Goal: Task Accomplishment & Management: Manage account settings

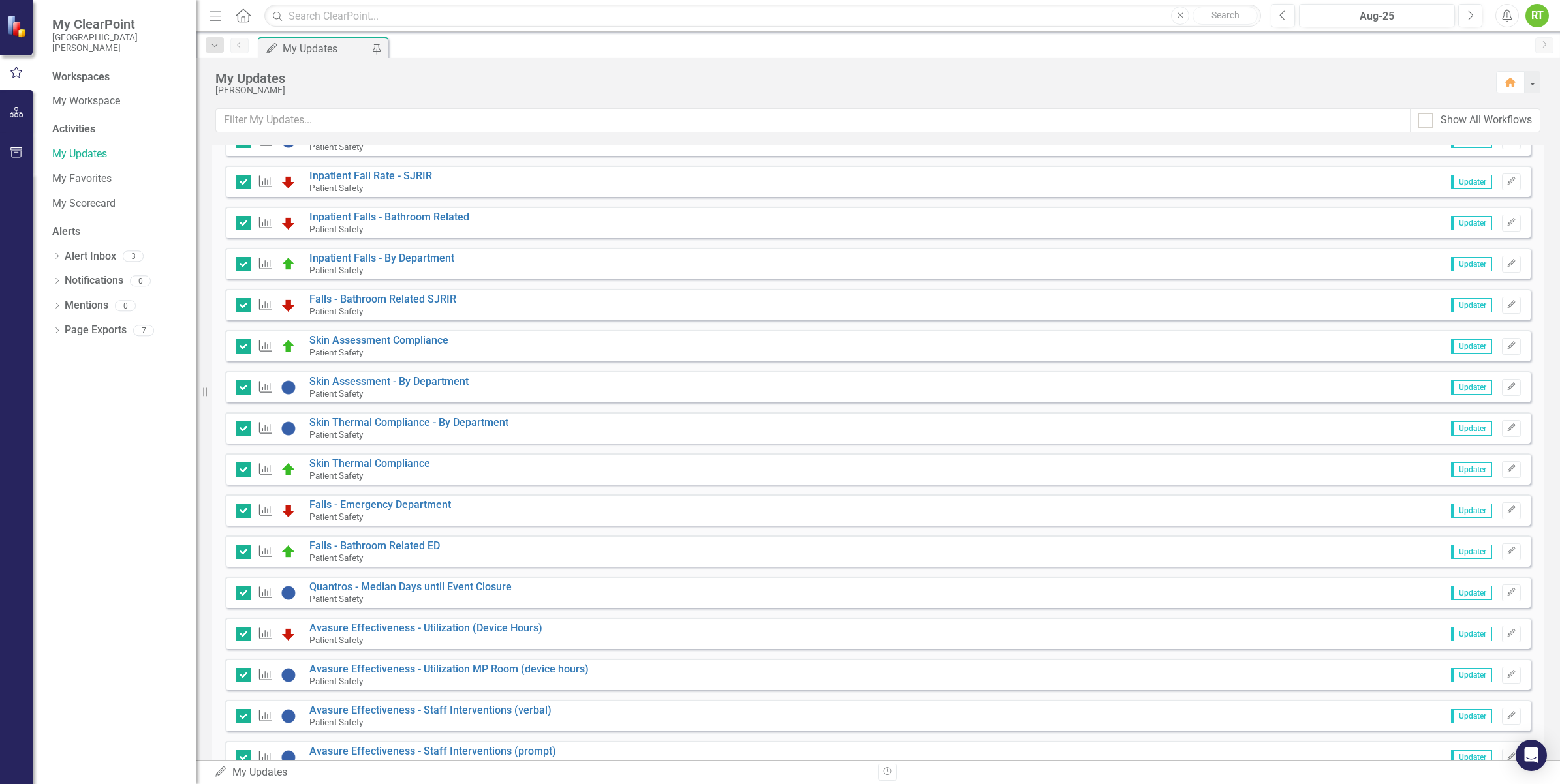
scroll to position [853, 0]
click at [418, 268] on div "Patient Safety" at bounding box center [381, 272] width 145 height 12
click at [417, 262] on link "Inpatient Falls - By Department" at bounding box center [381, 260] width 145 height 12
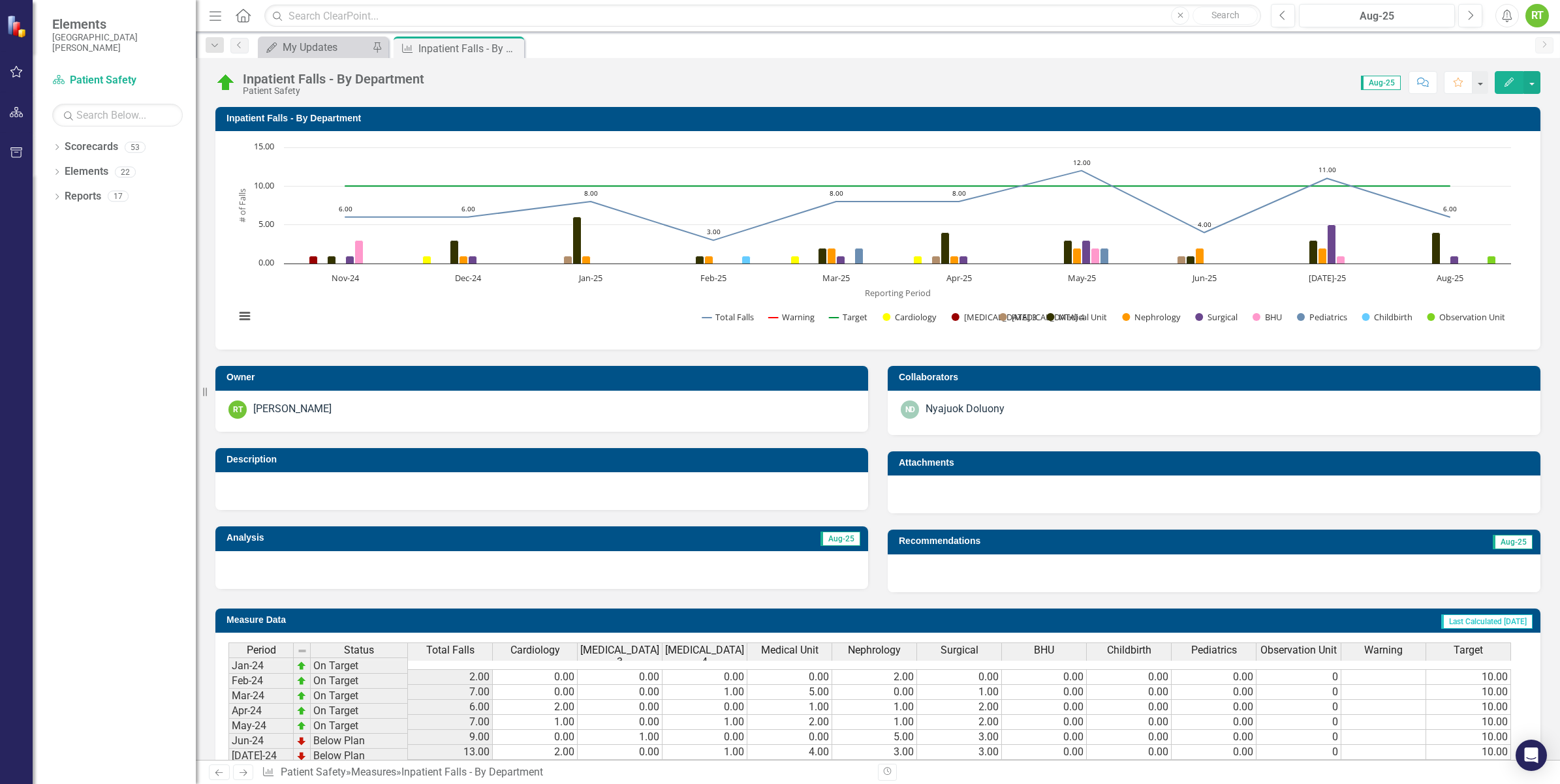
scroll to position [4, 0]
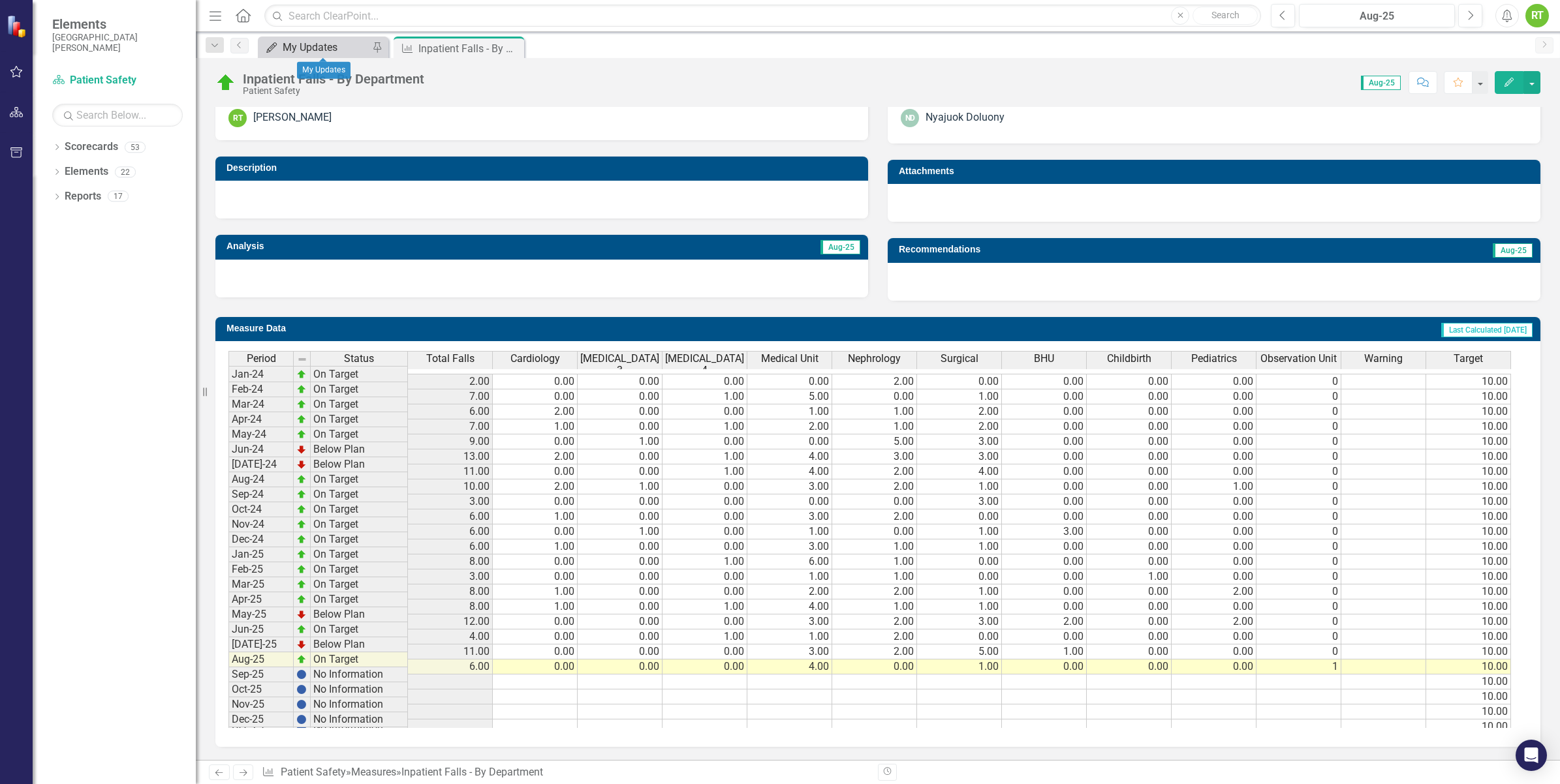
click at [332, 43] on div "My Updates" at bounding box center [326, 48] width 86 height 16
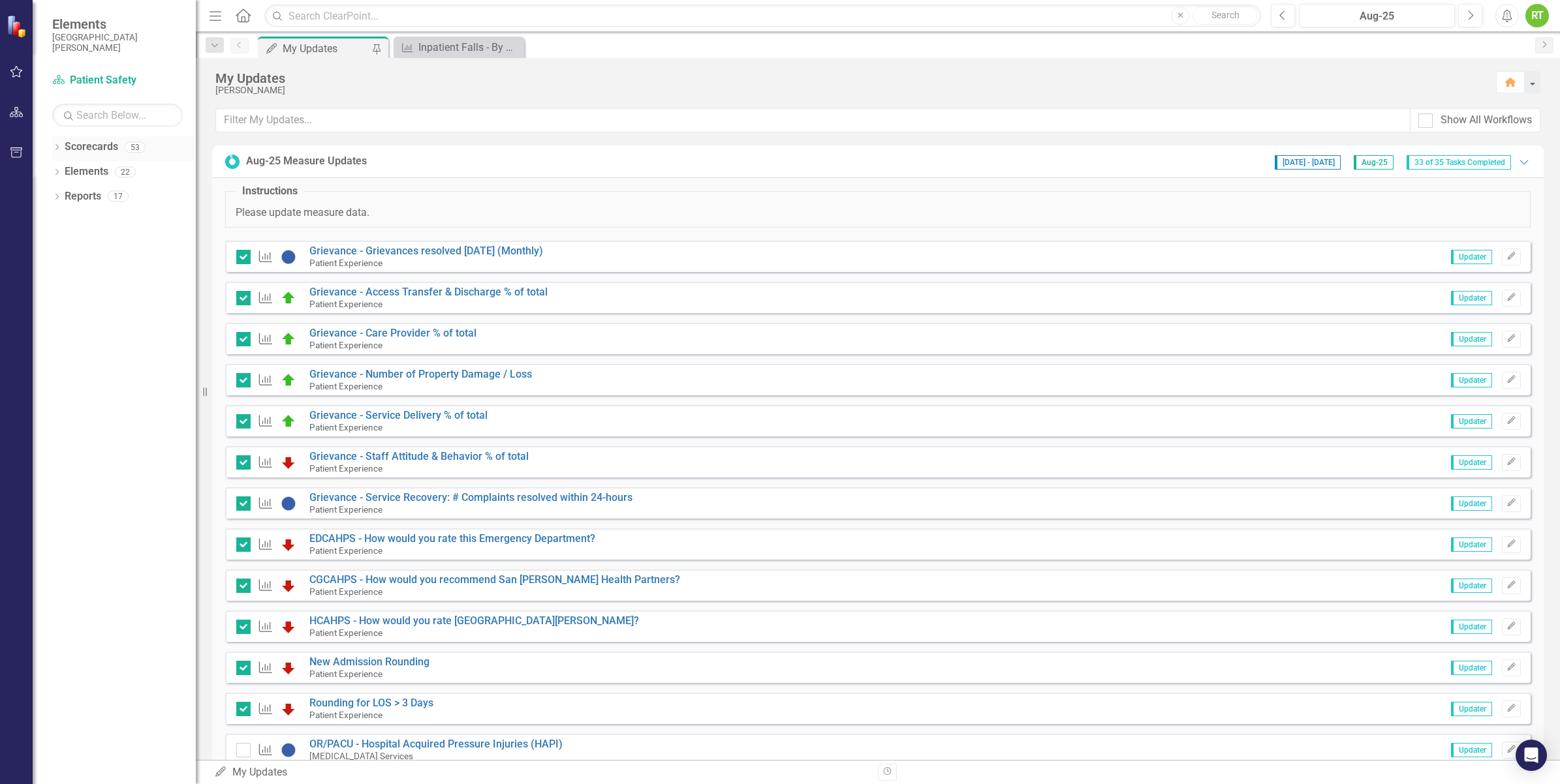
click at [56, 145] on icon "Dropdown" at bounding box center [56, 148] width 9 height 7
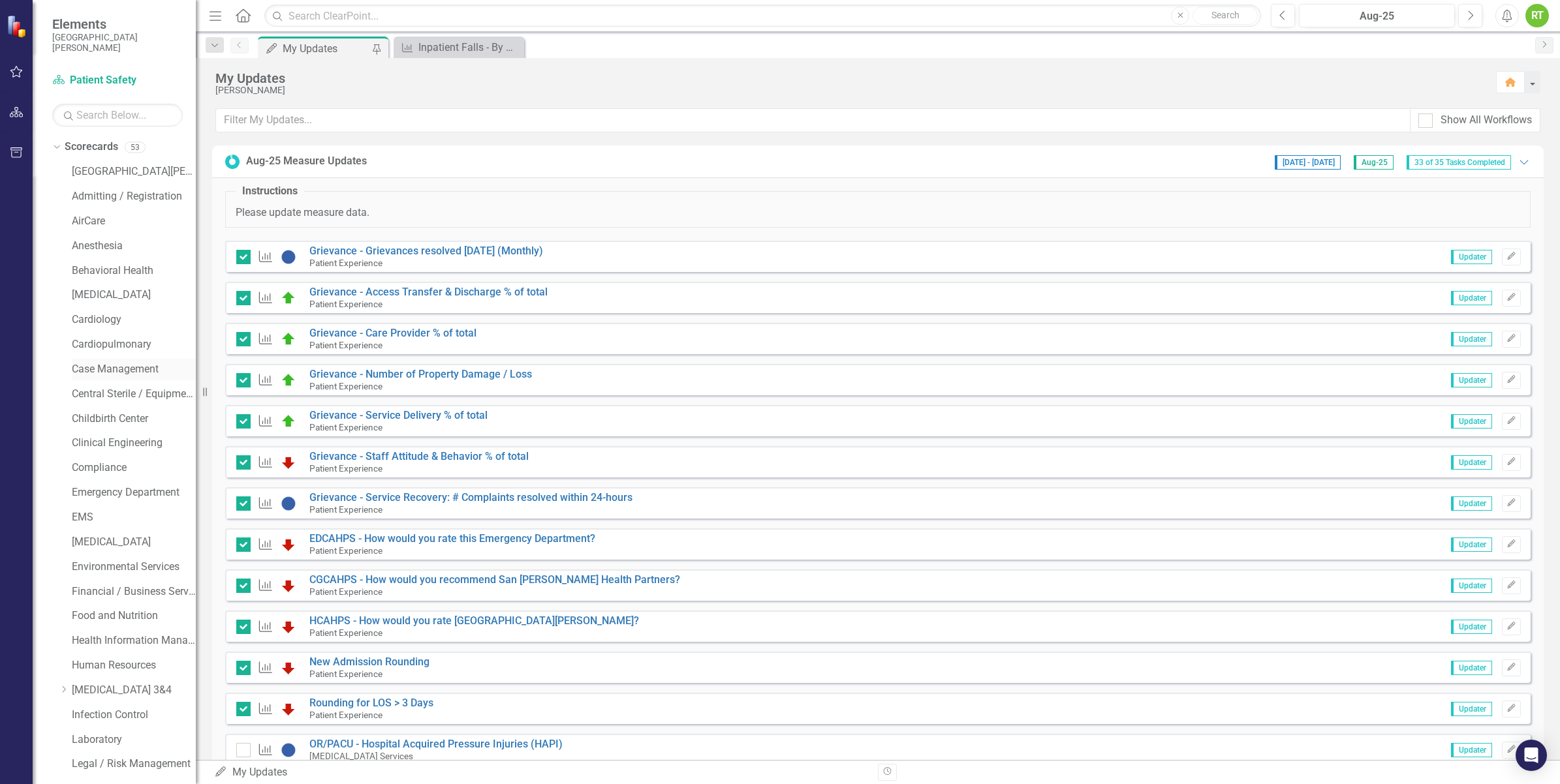
click at [115, 366] on link "Case Management" at bounding box center [134, 370] width 124 height 15
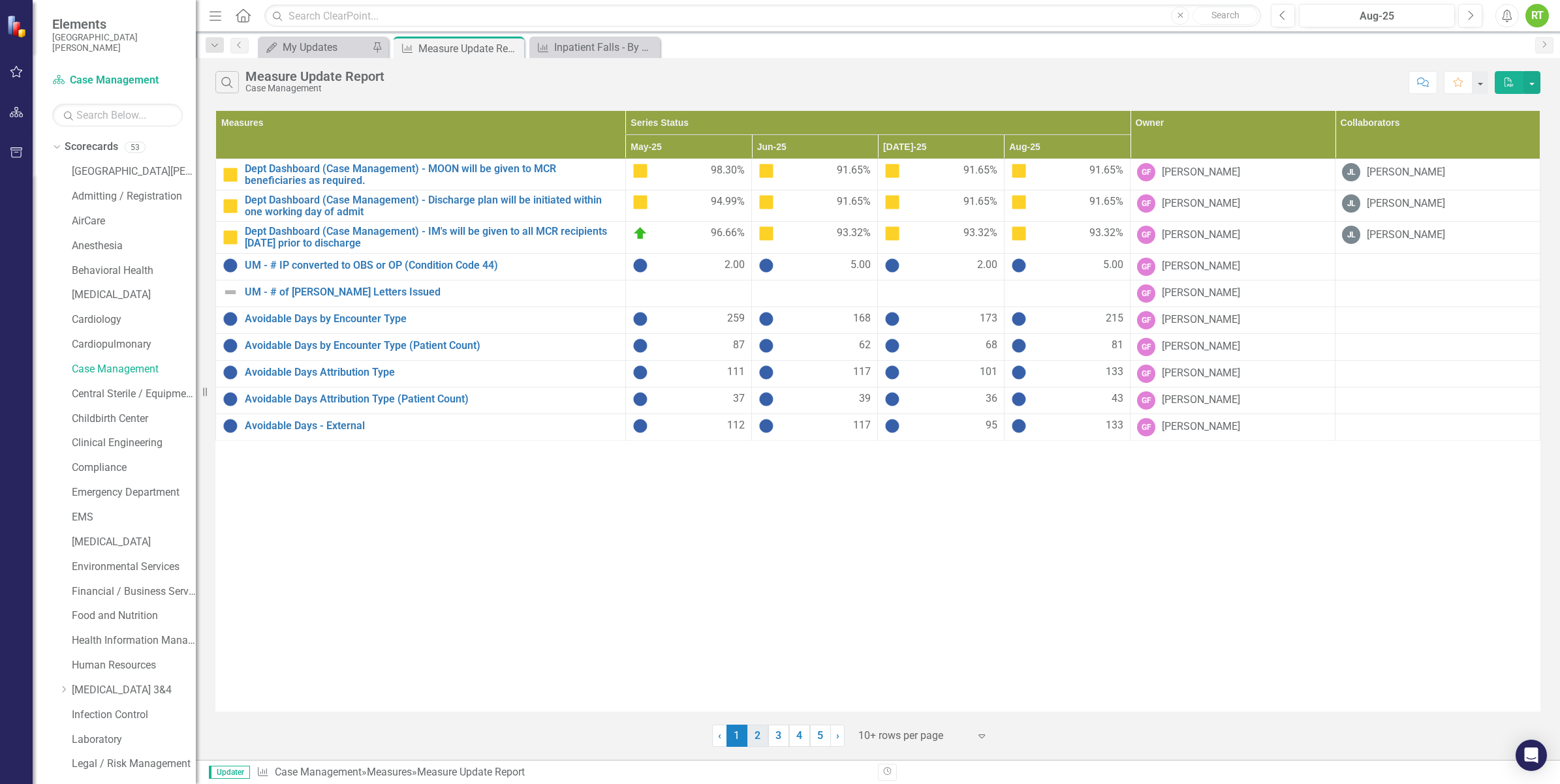
click at [756, 732] on link "2" at bounding box center [757, 736] width 21 height 22
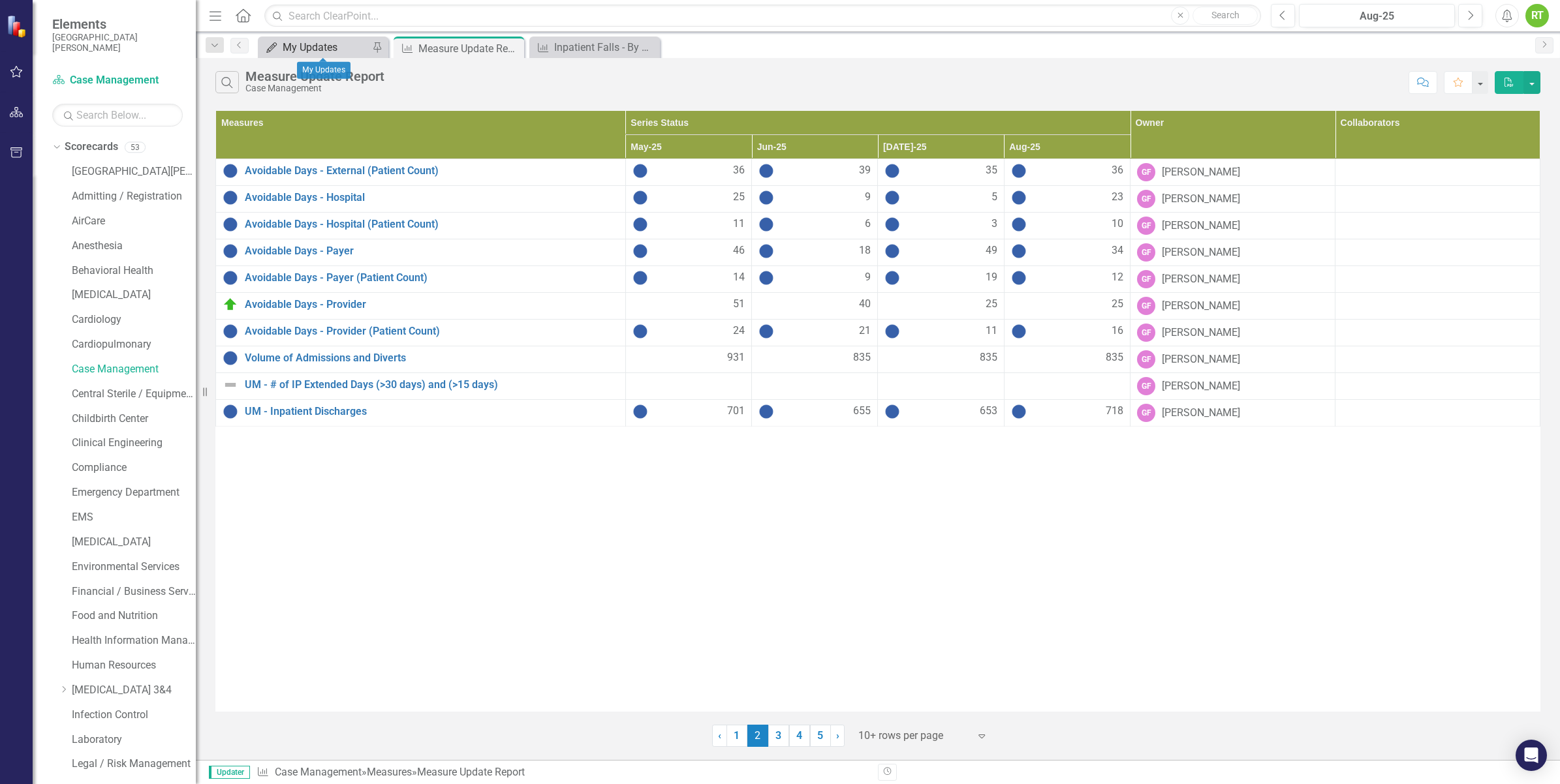
click at [334, 56] on div "My Updates" at bounding box center [326, 48] width 86 height 16
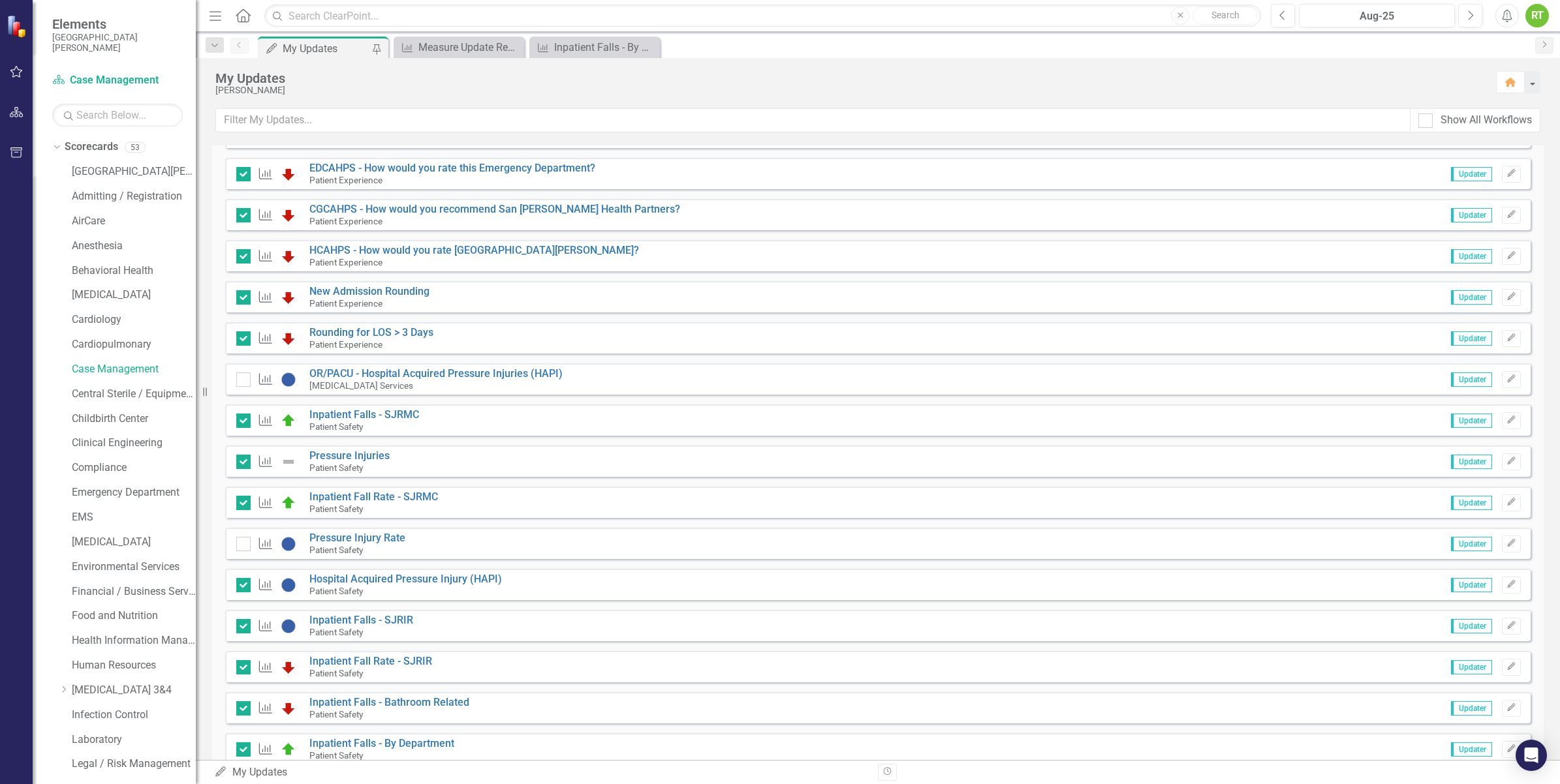
scroll to position [370, 0]
click at [385, 536] on link "Pressure Injury Rate" at bounding box center [357, 537] width 96 height 12
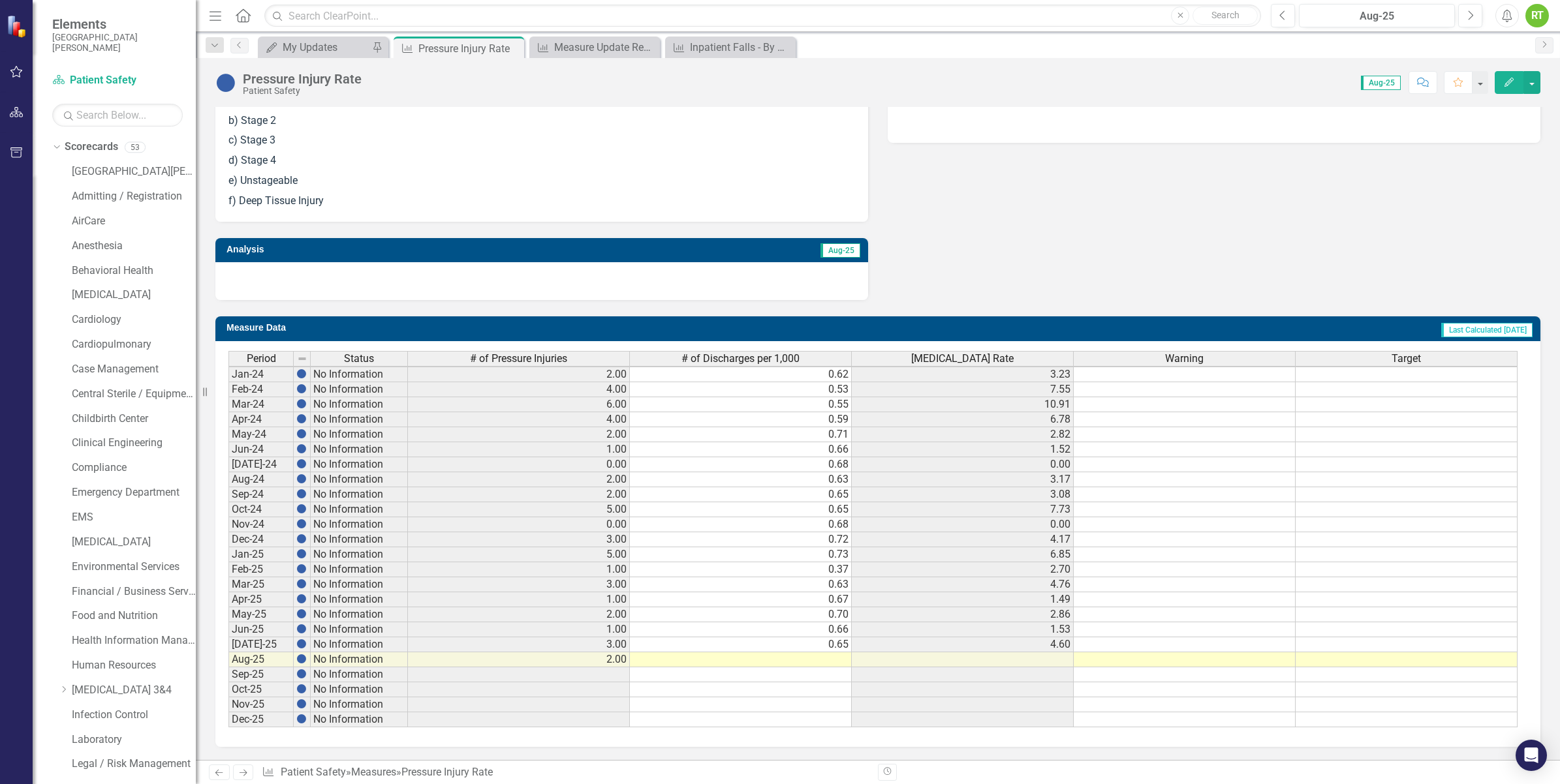
scroll to position [5, 0]
click at [604, 41] on div "Measure Update Report" at bounding box center [597, 48] width 86 height 16
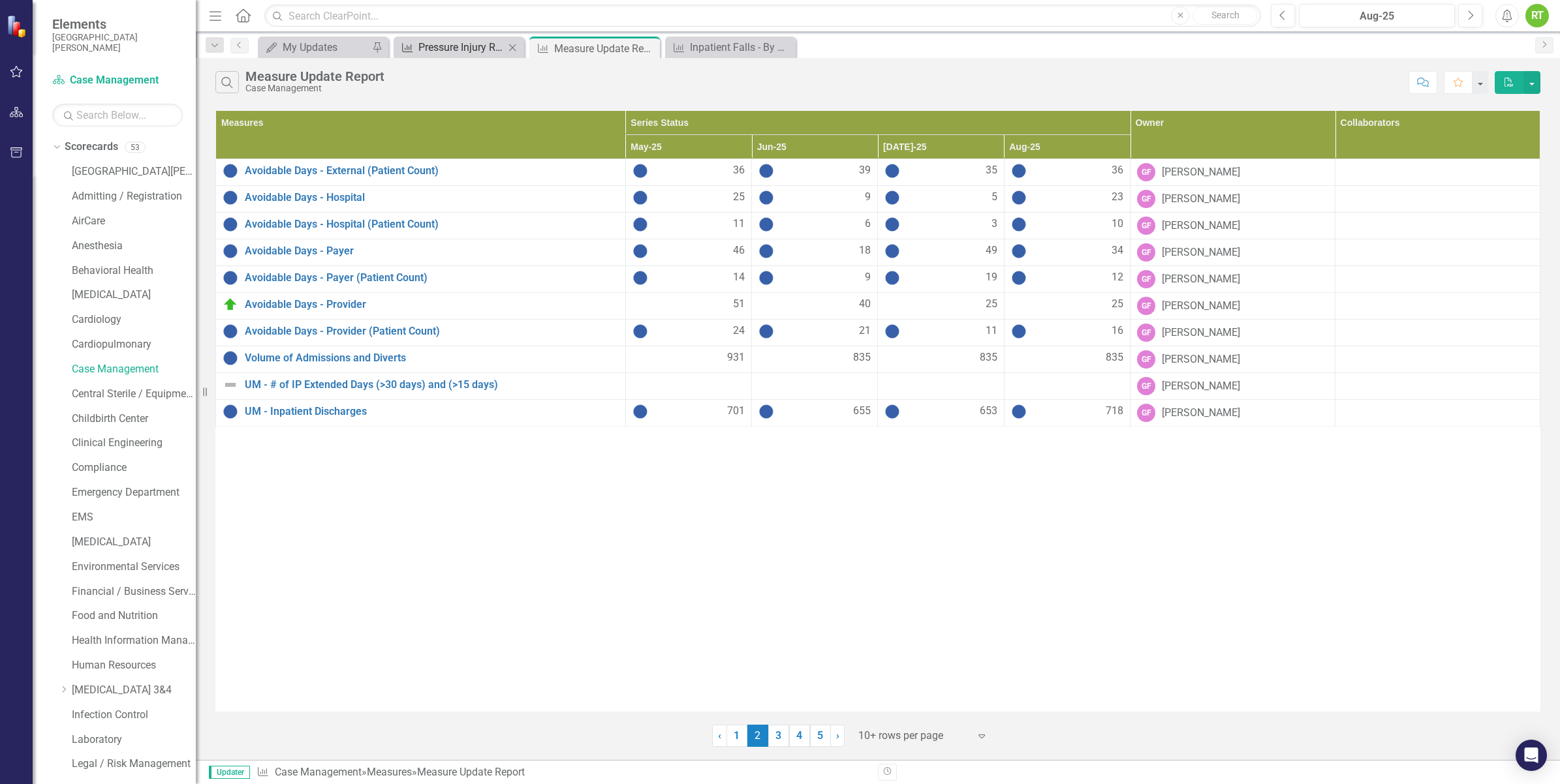
click at [437, 51] on div "Pressure Injury Rate" at bounding box center [461, 48] width 86 height 16
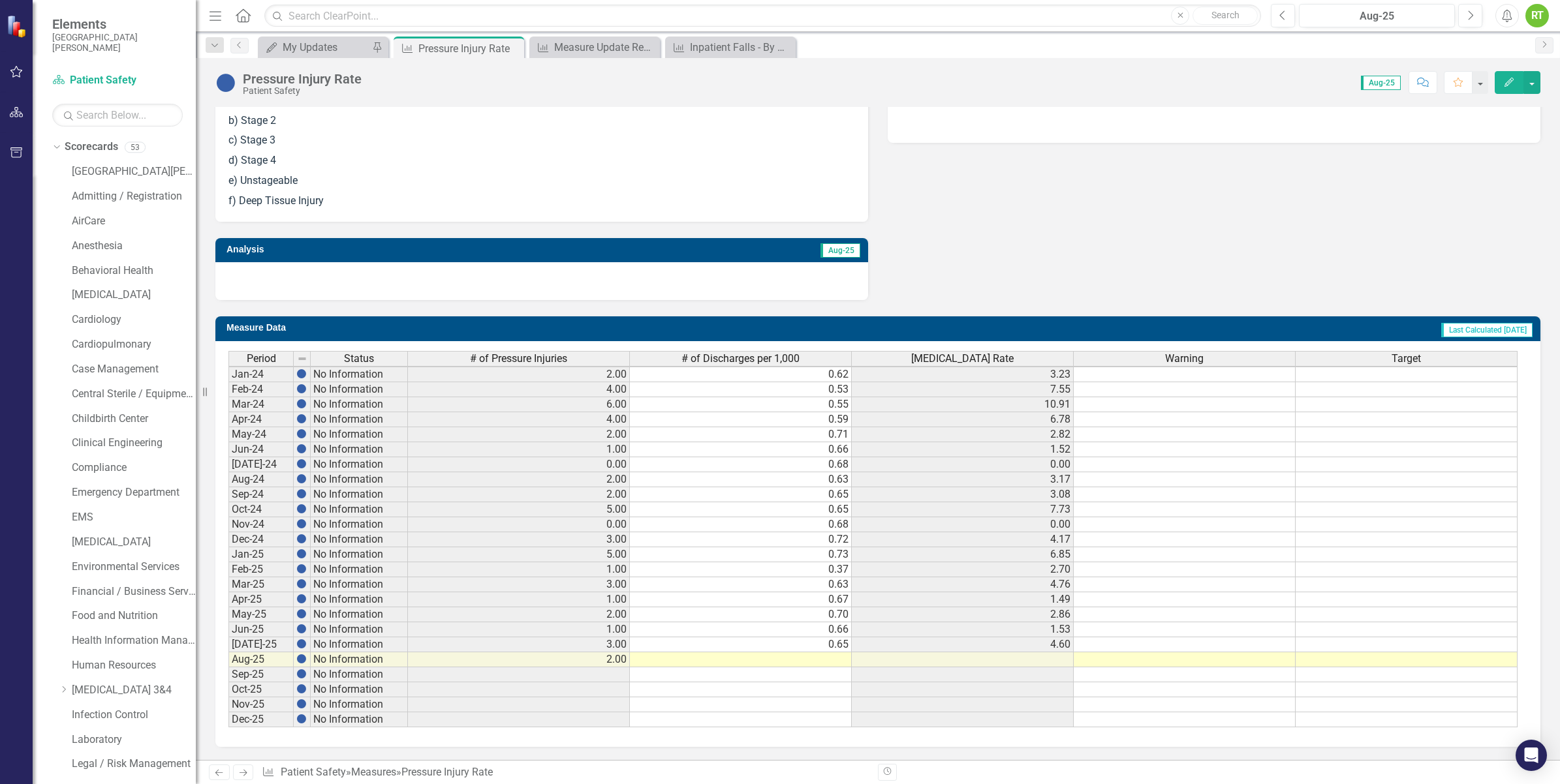
scroll to position [4, 0]
click at [805, 652] on td at bounding box center [740, 660] width 222 height 15
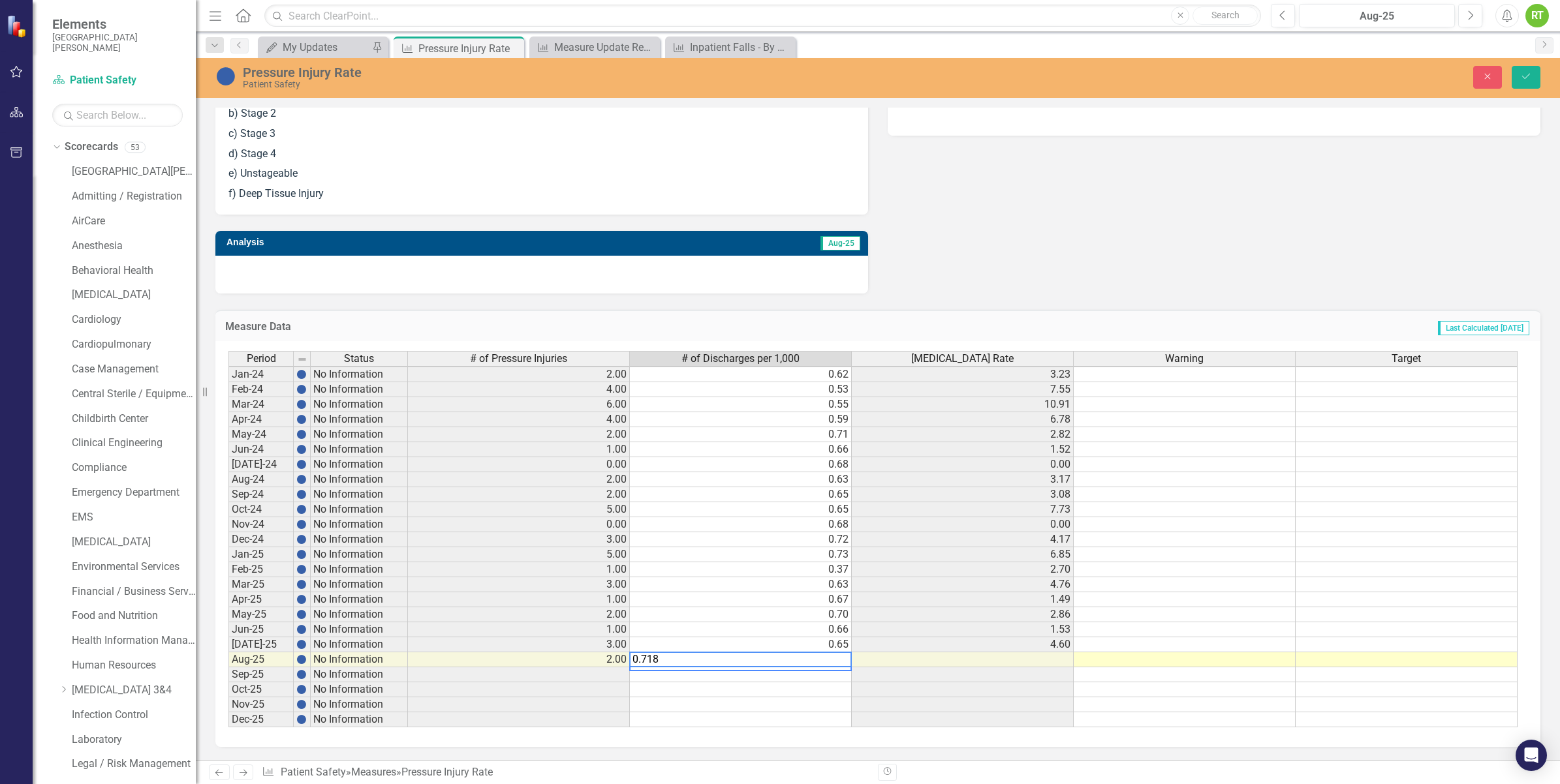
type textarea "0.718"
click at [1069, 234] on div "Owner RT [PERSON_NAME] Description Pressure Injury Rate as defined by Patient D…" at bounding box center [878, 94] width 1345 height 400
click at [1519, 73] on button "Save" at bounding box center [1526, 77] width 29 height 23
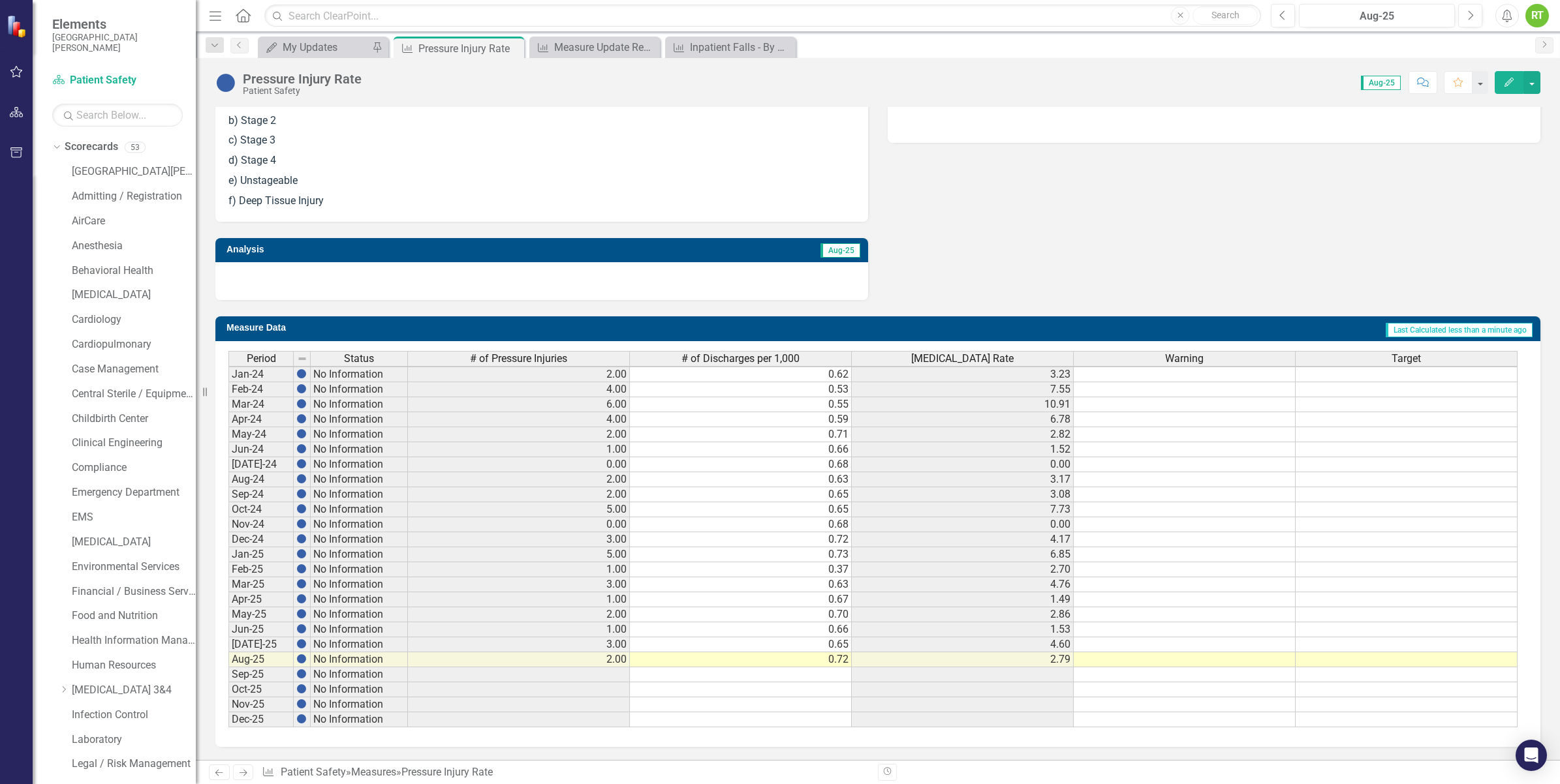
scroll to position [459, 0]
click at [1095, 194] on div "Owner RT [PERSON_NAME] Description Pressure Injury Rate as defined by Patient D…" at bounding box center [878, 100] width 1345 height 400
click at [286, 44] on div "My Updates" at bounding box center [326, 48] width 86 height 16
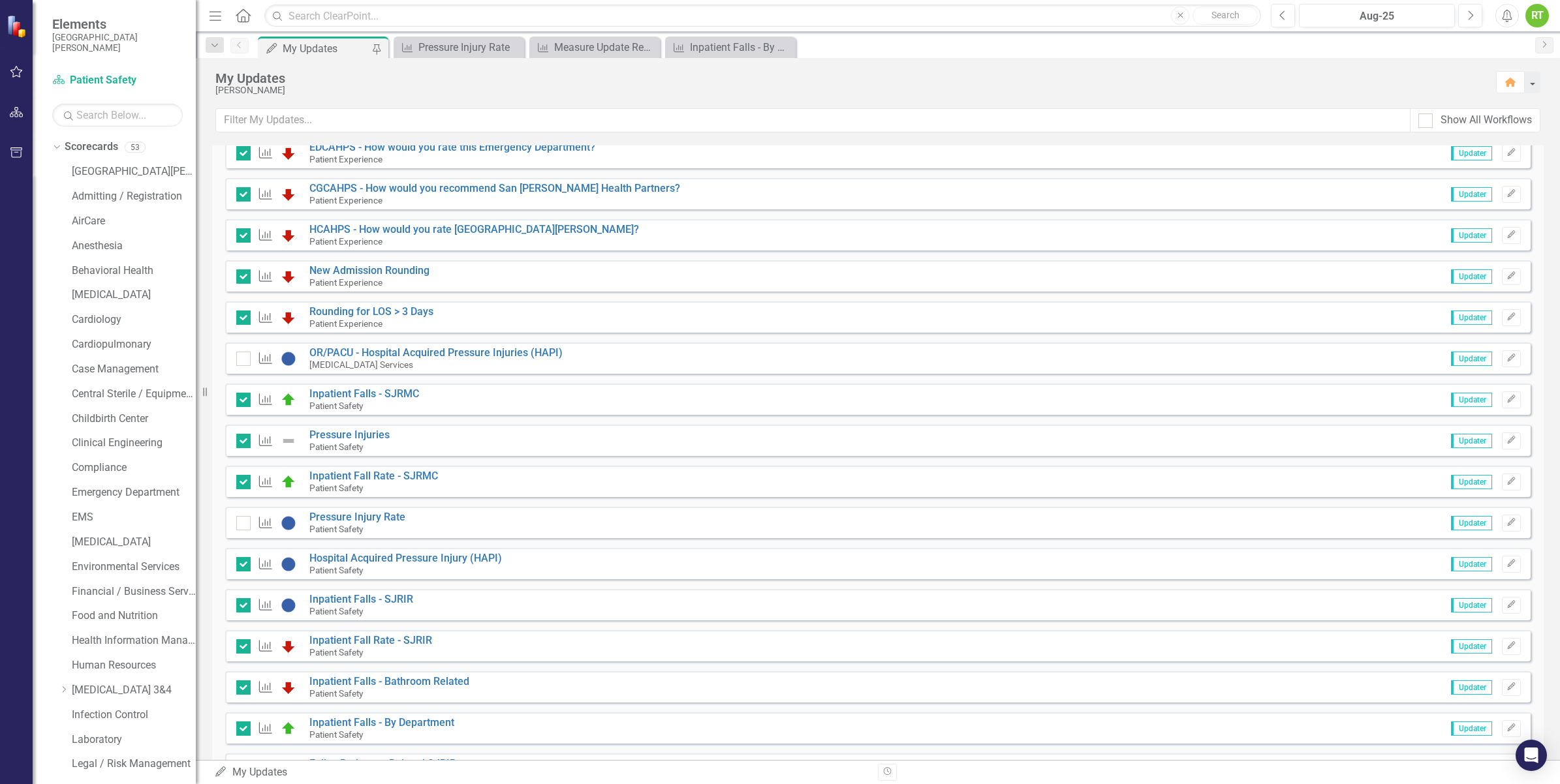
scroll to position [392, 0]
click at [239, 517] on input "checkbox" at bounding box center [241, 519] width 8 height 8
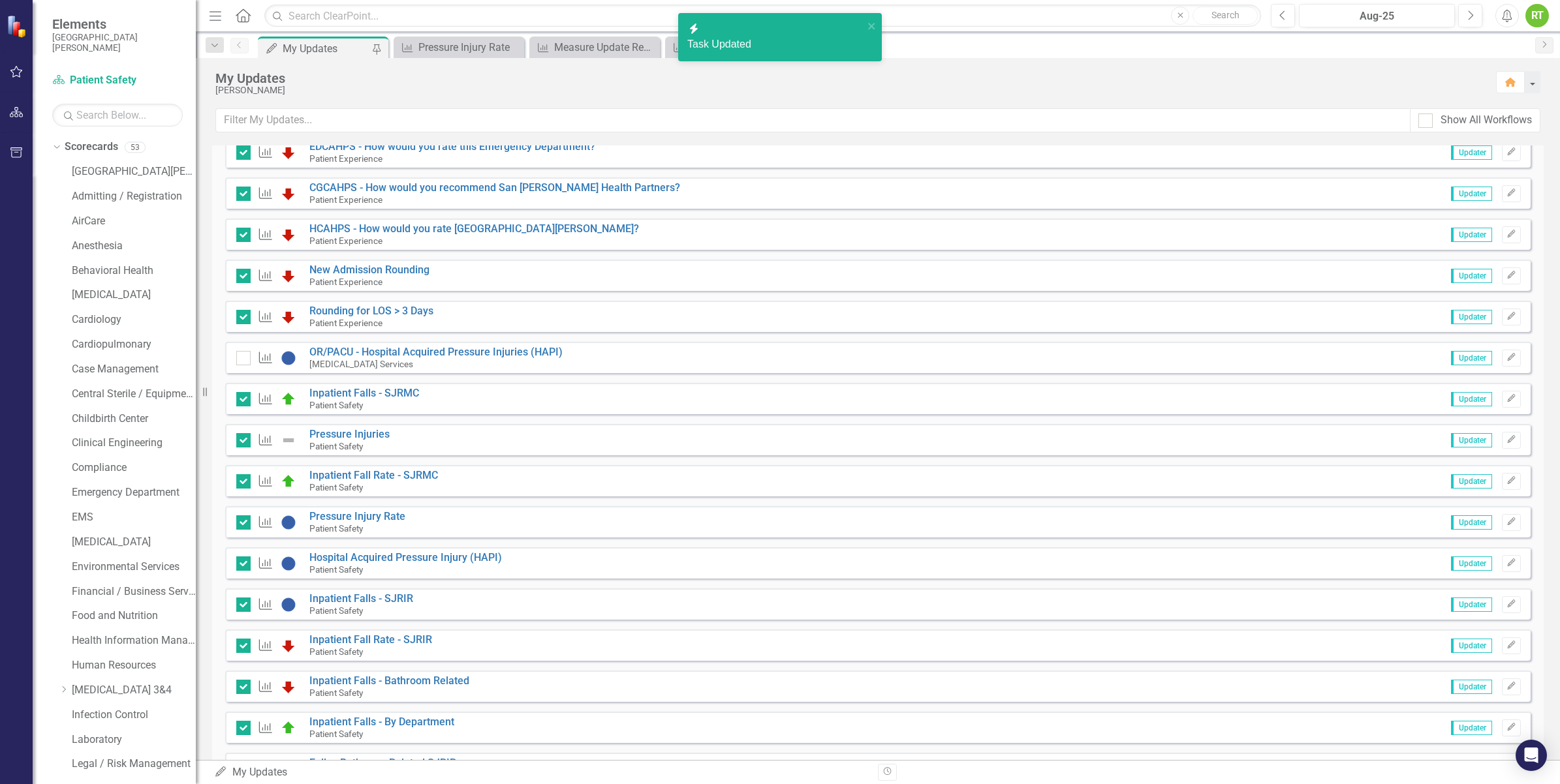
checkbox input "true"
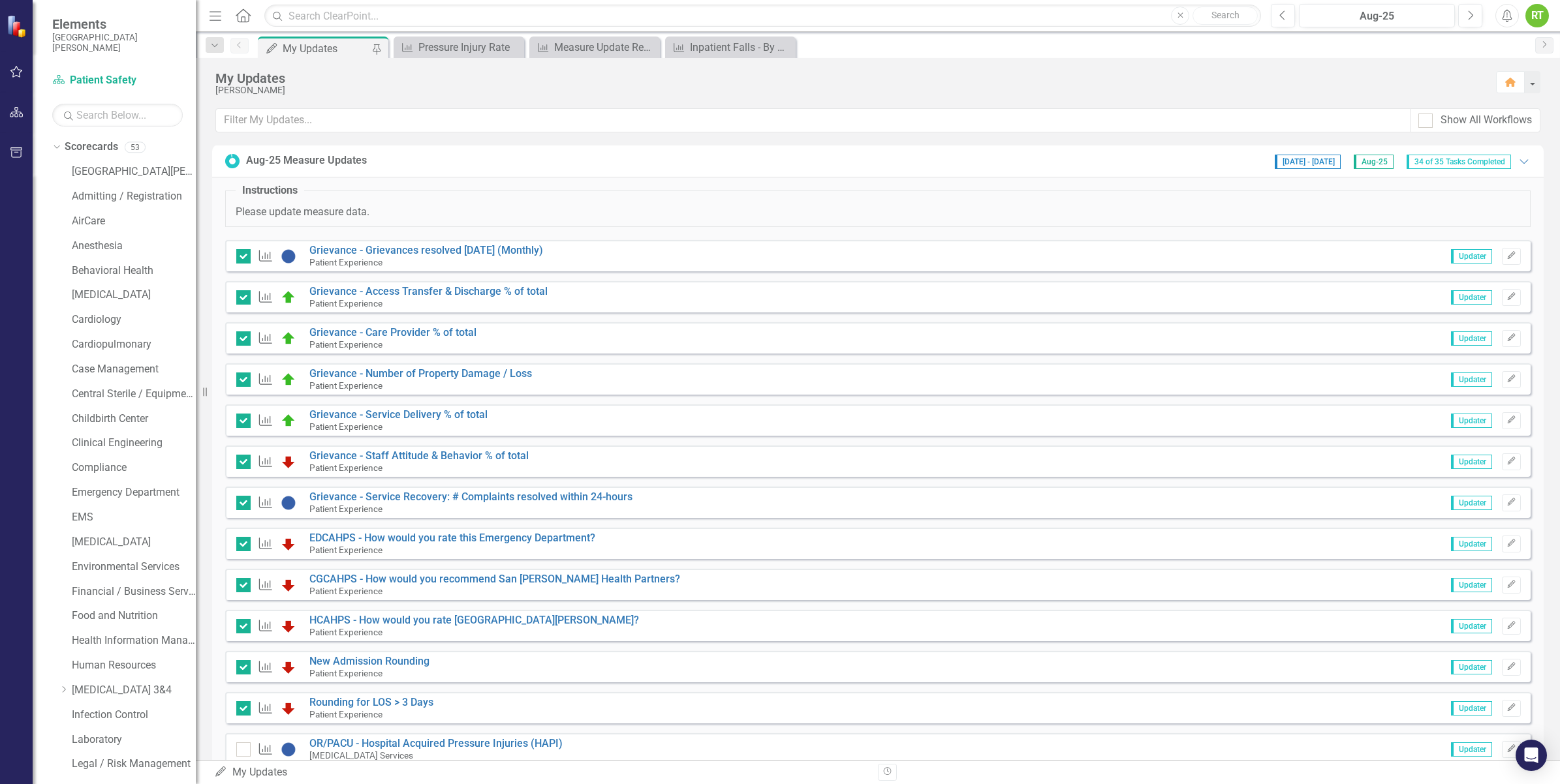
scroll to position [0, 0]
